Goal: Information Seeking & Learning: Find specific fact

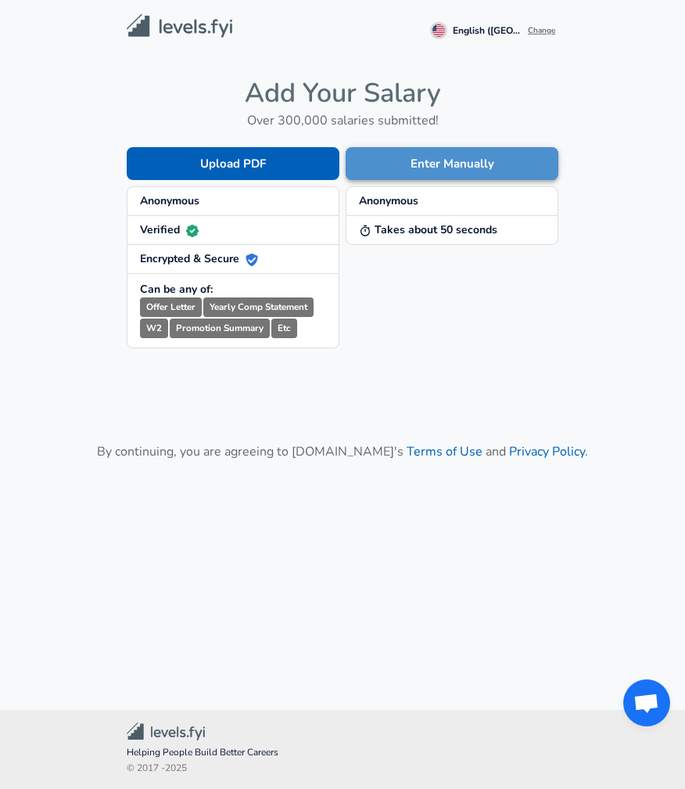
click at [414, 162] on button "Enter Manually" at bounding box center [452, 163] width 213 height 33
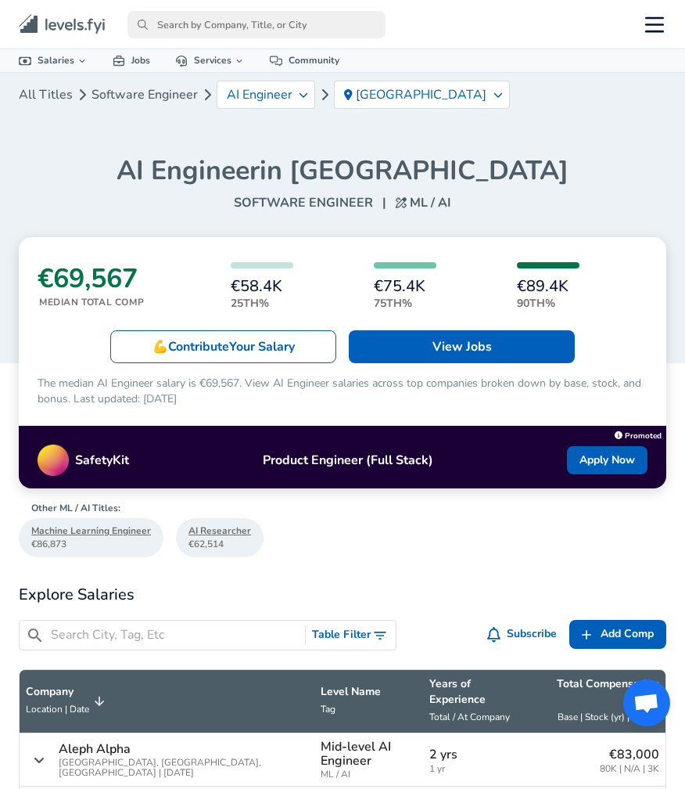
click at [248, 27] on input "primary" at bounding box center [257, 24] width 258 height 27
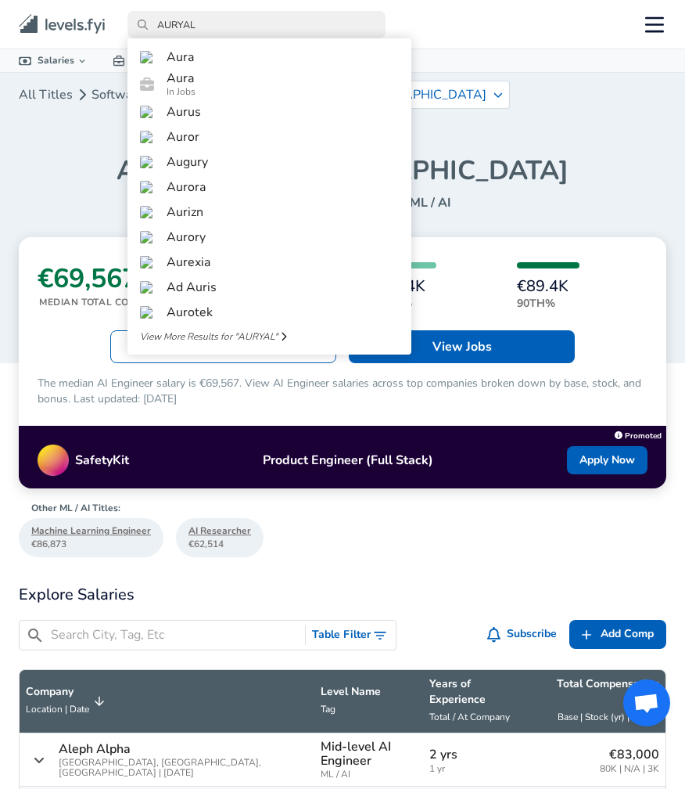
click at [223, 27] on input "AURYAL" at bounding box center [257, 24] width 258 height 27
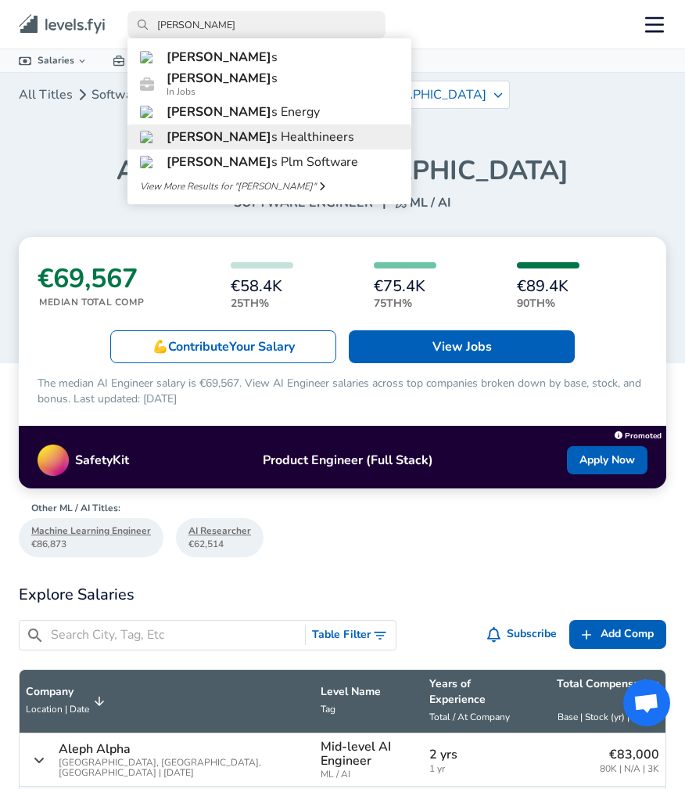
type input "[PERSON_NAME]"
click at [194, 146] on span "[PERSON_NAME]" at bounding box center [219, 136] width 105 height 17
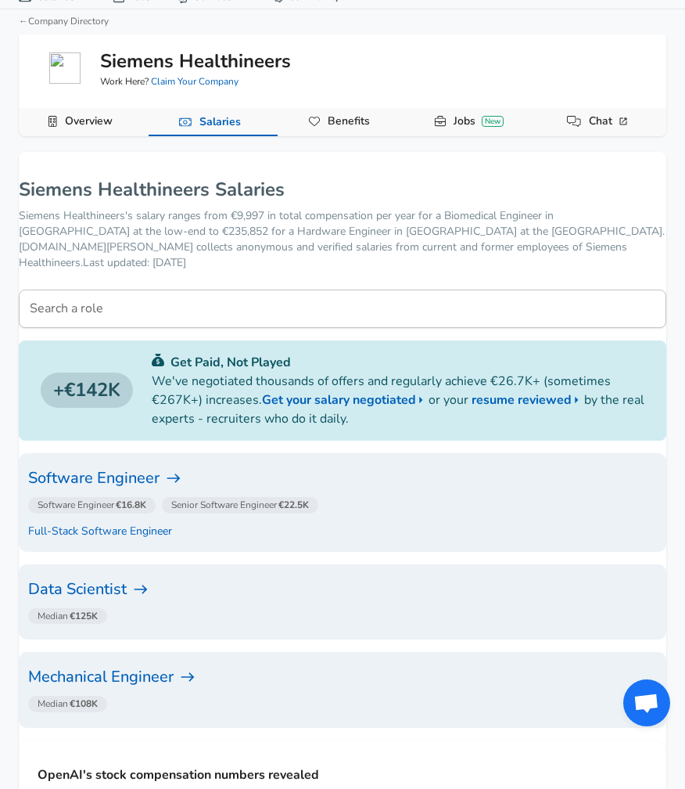
scroll to position [73, 0]
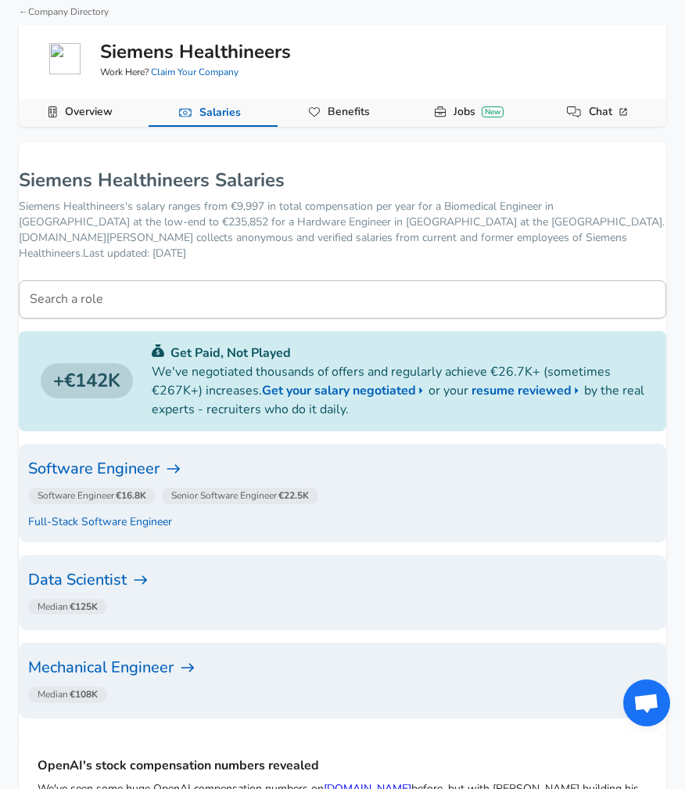
click at [242, 216] on p "Siemens Healthineers's salary ranges from €9,997 in total compensation per year…" at bounding box center [343, 230] width 648 height 63
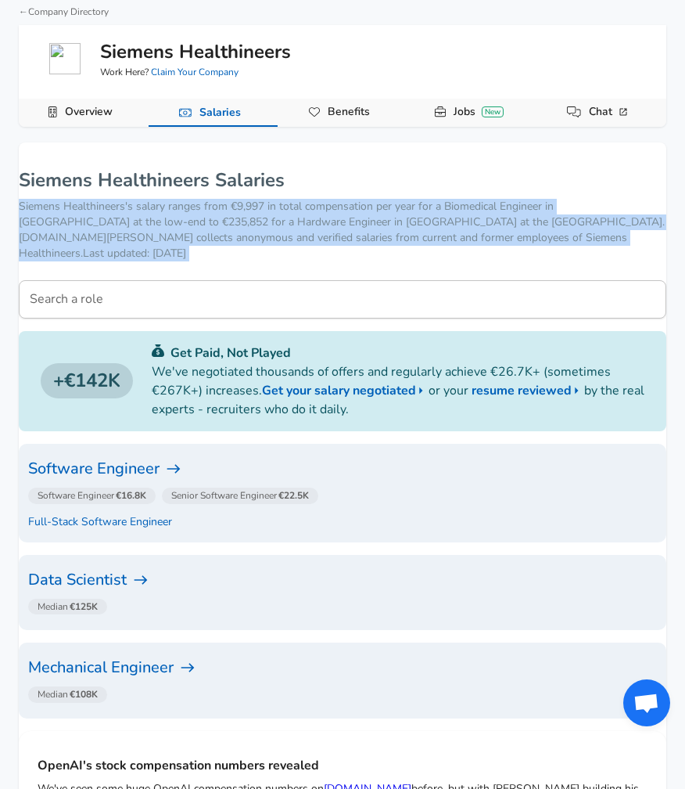
click at [242, 216] on p "Siemens Healthineers's salary ranges from €9,997 in total compensation per year…" at bounding box center [343, 230] width 648 height 63
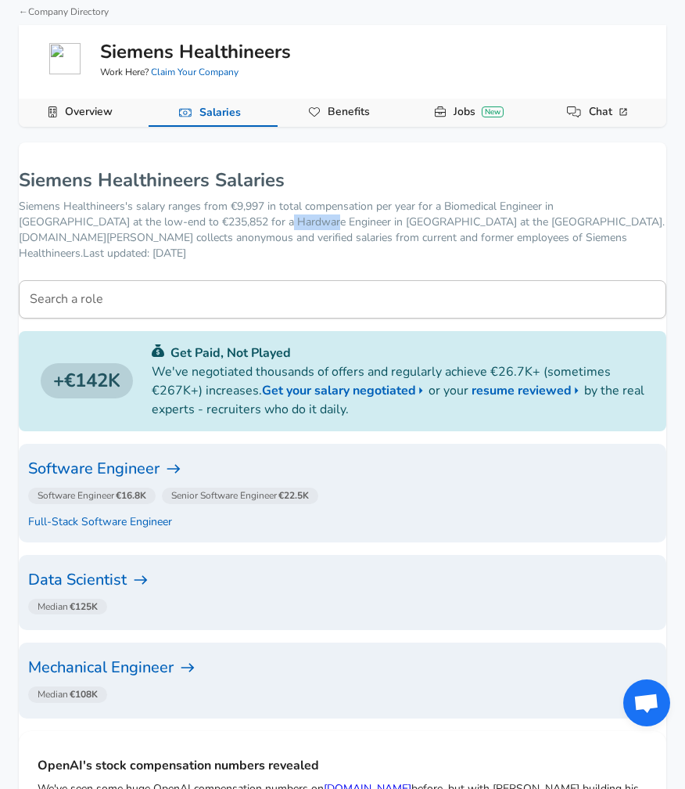
click at [242, 216] on p "Siemens Healthineers's salary ranges from €9,997 in total compensation per year…" at bounding box center [343, 230] width 648 height 63
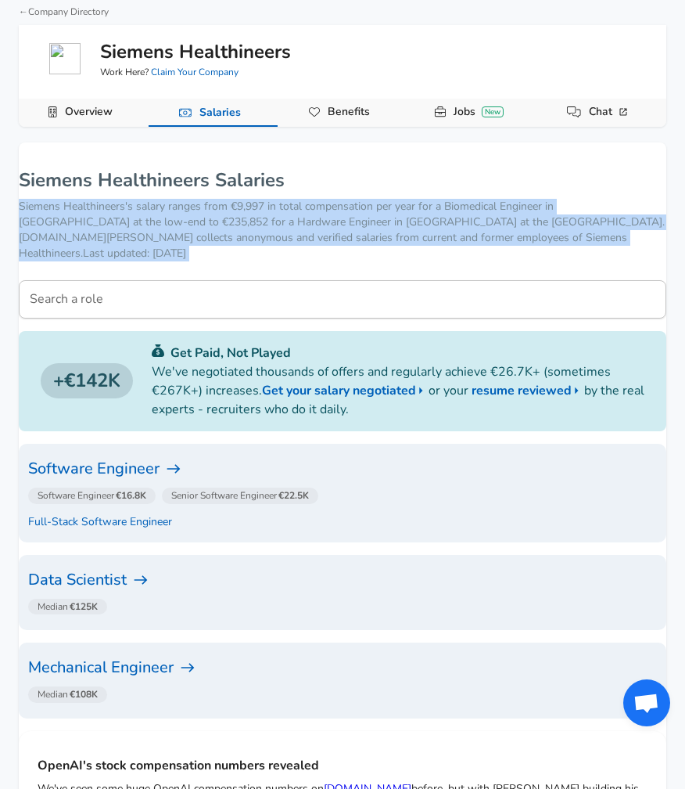
click at [242, 216] on p "Siemens Healthineers's salary ranges from €9,997 in total compensation per year…" at bounding box center [343, 230] width 648 height 63
click at [239, 223] on p "Siemens Healthineers's salary ranges from €9,997 in total compensation per year…" at bounding box center [343, 230] width 648 height 63
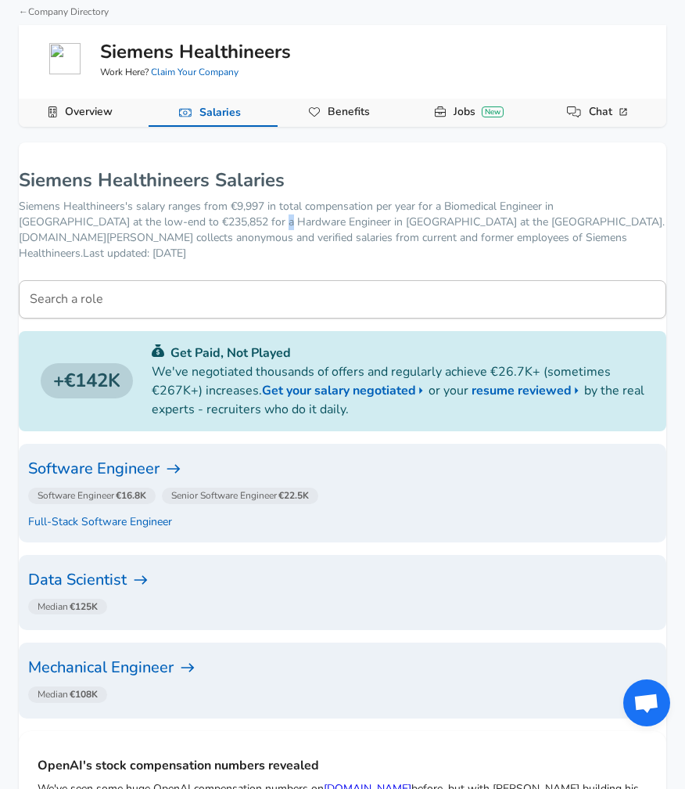
click at [239, 223] on p "Siemens Healthineers's salary ranges from €9,997 in total compensation per year…" at bounding box center [343, 230] width 648 height 63
click at [239, 225] on p "Siemens Healthineers's salary ranges from €9,997 in total compensation per year…" at bounding box center [343, 230] width 648 height 63
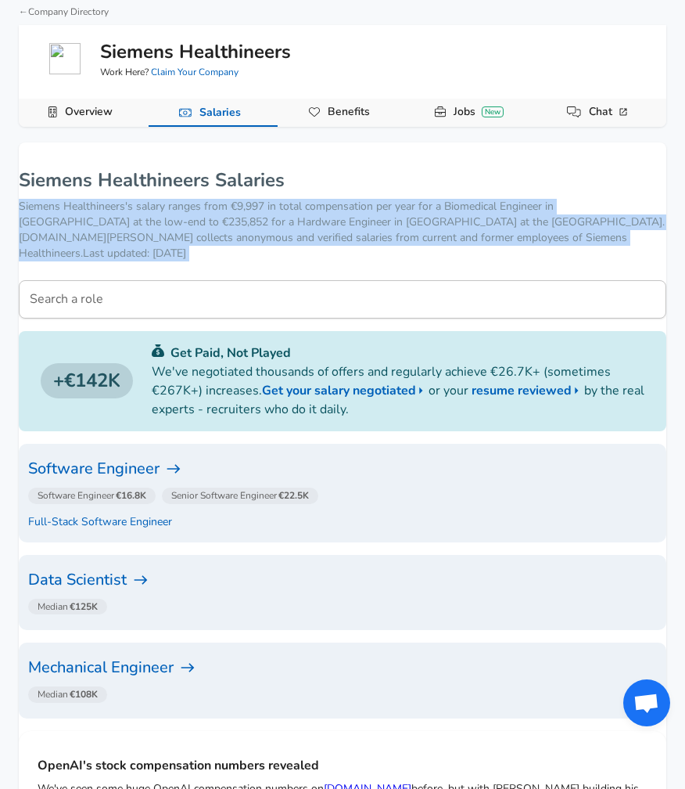
click at [239, 225] on p "Siemens Healthineers's salary ranges from €9,997 in total compensation per year…" at bounding box center [343, 230] width 648 height 63
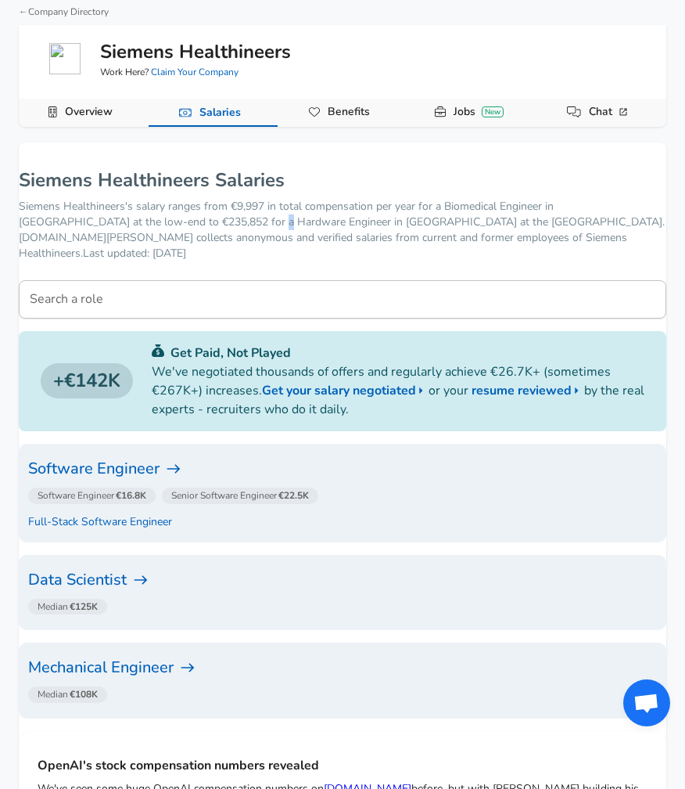
click at [239, 225] on p "Siemens Healthineers's salary ranges from €9,997 in total compensation per year…" at bounding box center [343, 230] width 648 height 63
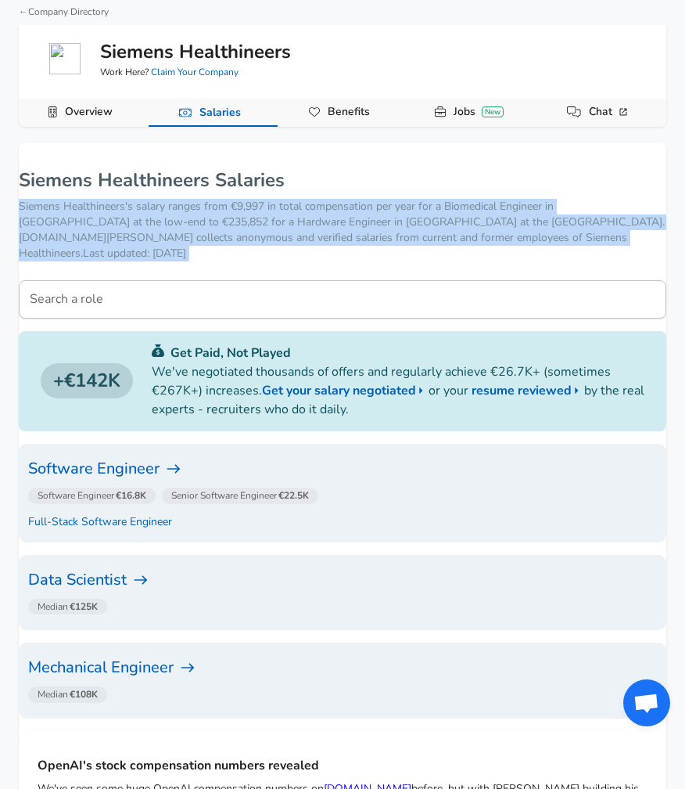
click at [239, 225] on p "Siemens Healthineers's salary ranges from €9,997 in total compensation per year…" at bounding box center [343, 230] width 648 height 63
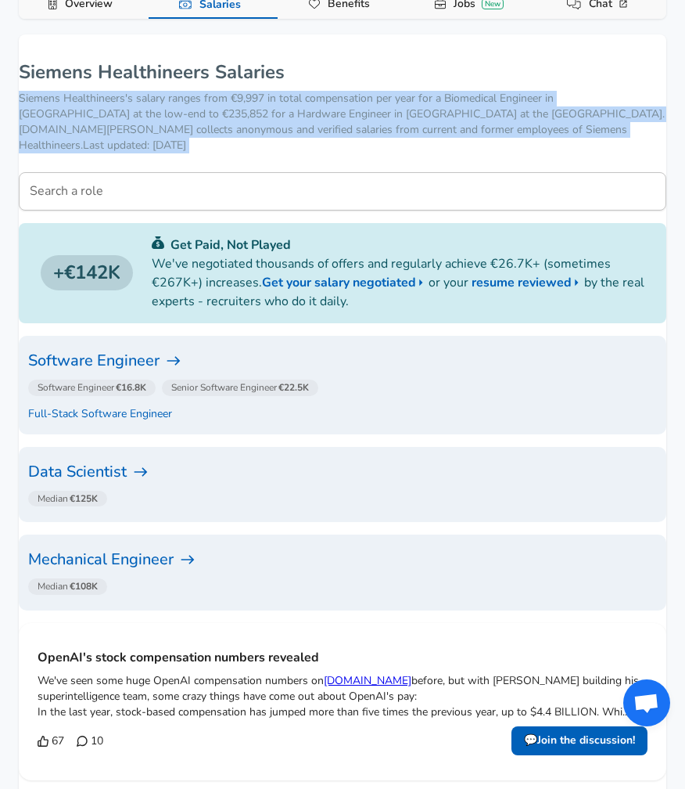
scroll to position [202, 0]
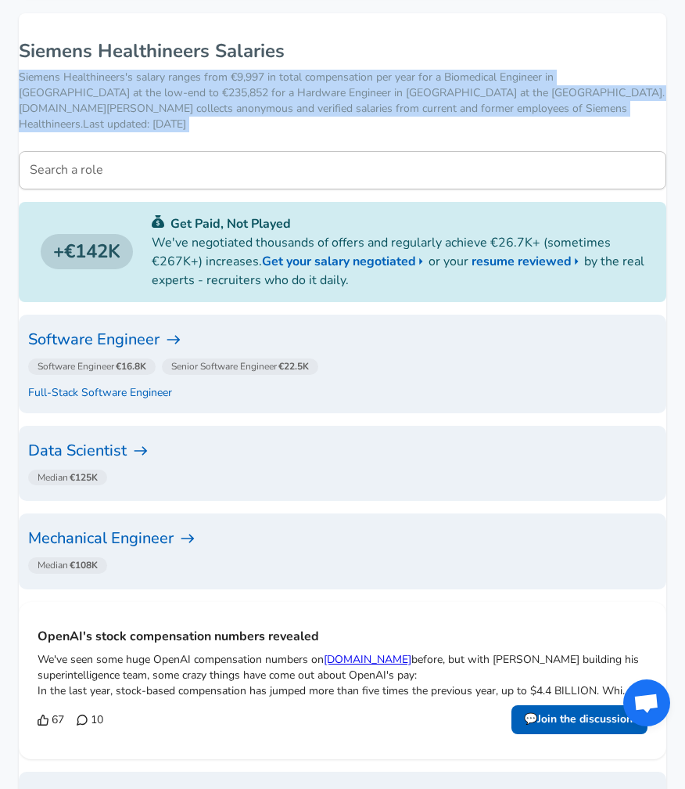
click at [164, 327] on h6 "Software Engineer" at bounding box center [342, 339] width 629 height 25
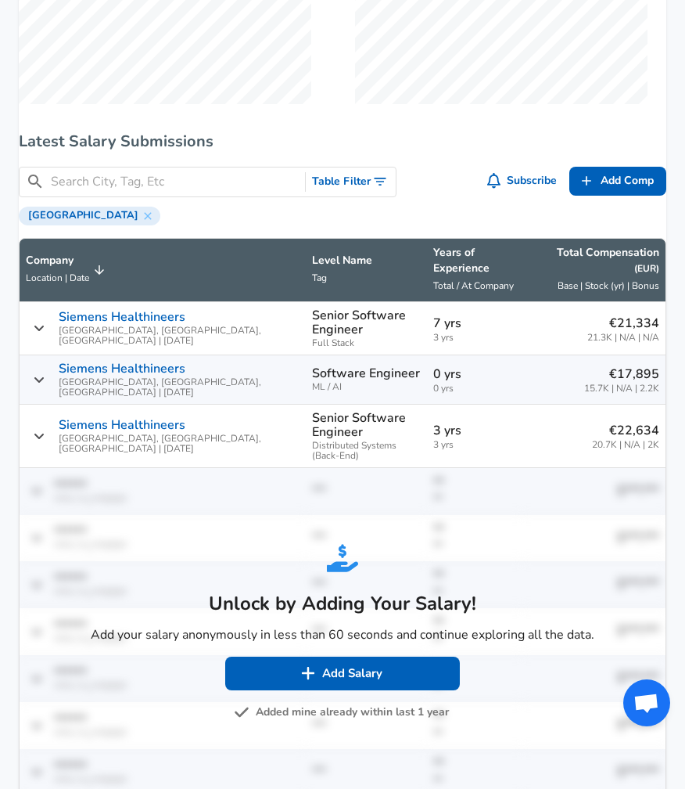
scroll to position [837, 0]
